Goal: Information Seeking & Learning: Learn about a topic

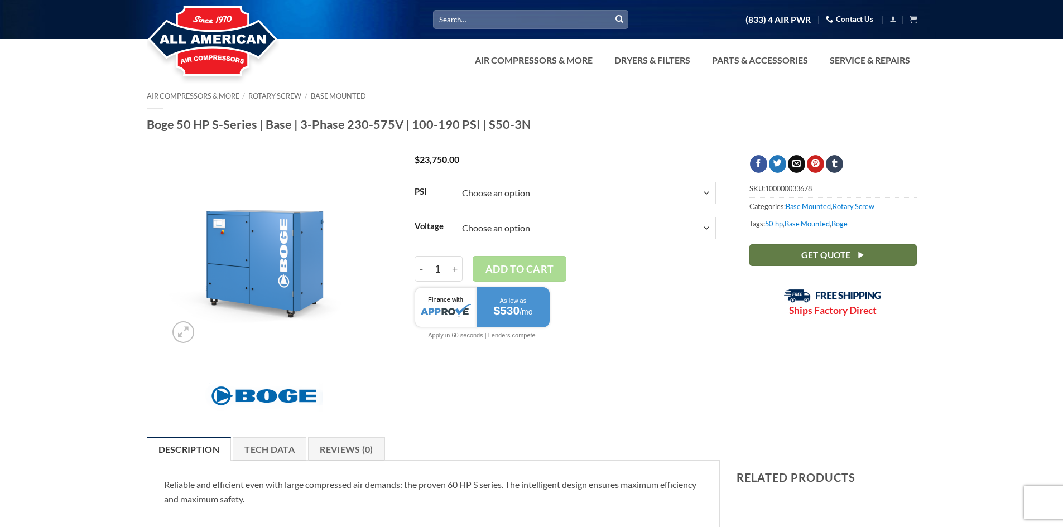
click at [300, 266] on img at bounding box center [264, 252] width 194 height 194
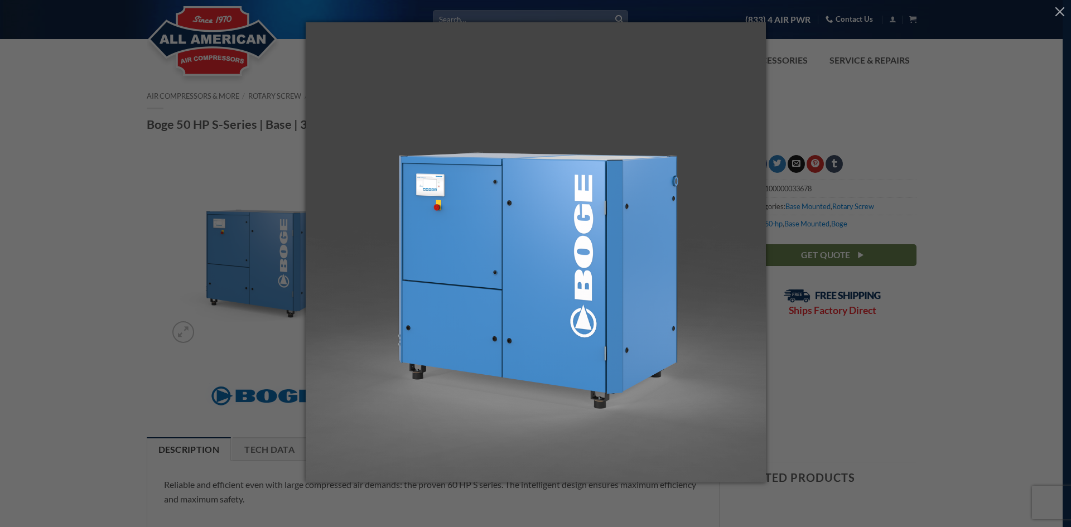
click at [152, 253] on div at bounding box center [535, 263] width 1071 height 527
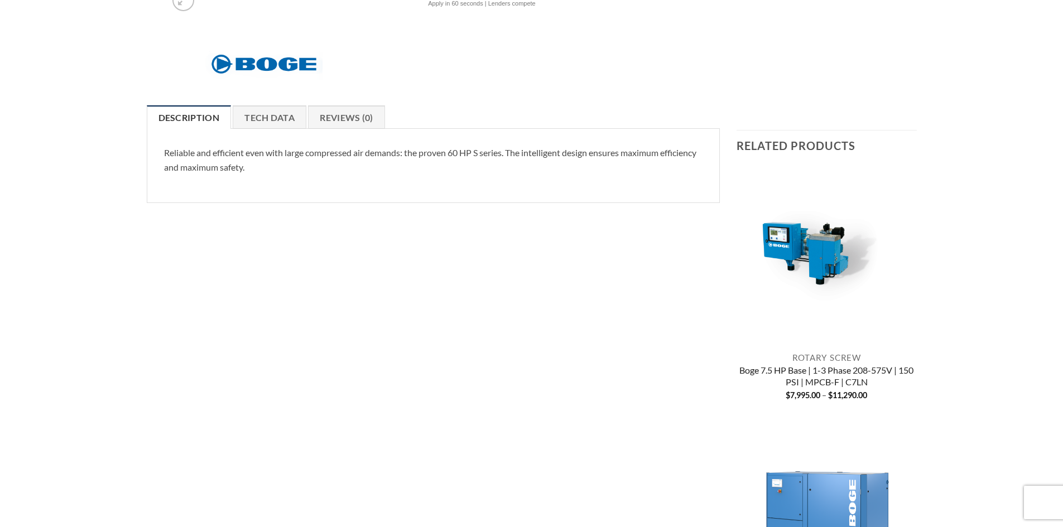
scroll to position [335, 0]
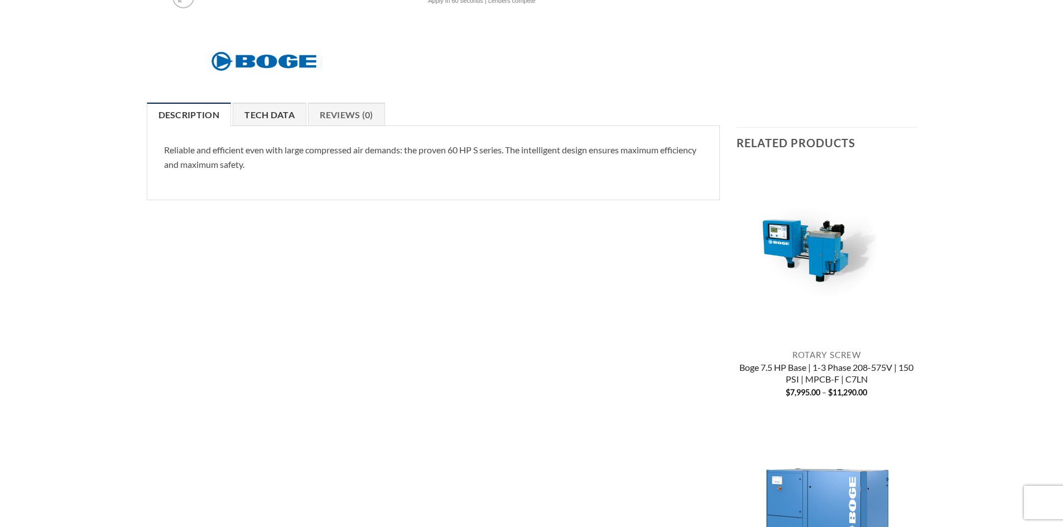
click at [273, 117] on link "Tech Data" at bounding box center [270, 114] width 74 height 23
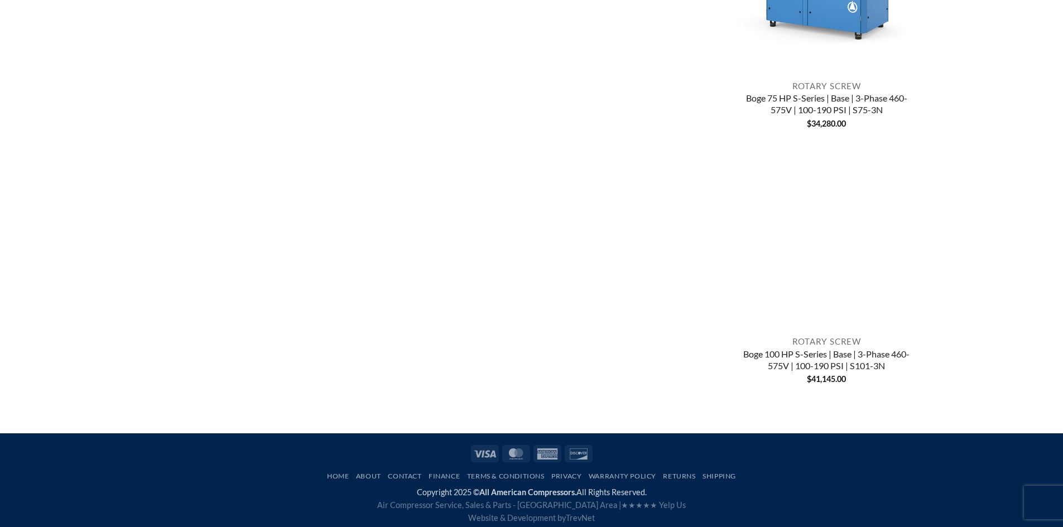
scroll to position [1116, 0]
